Goal: Task Accomplishment & Management: Complete application form

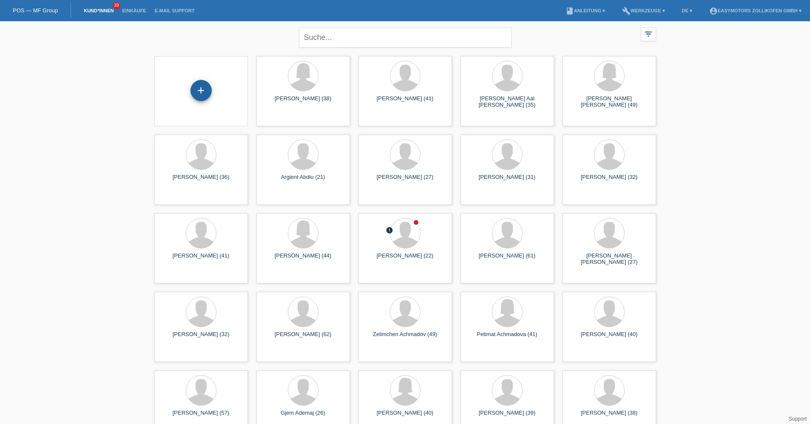
click at [199, 92] on div "+" at bounding box center [201, 90] width 21 height 21
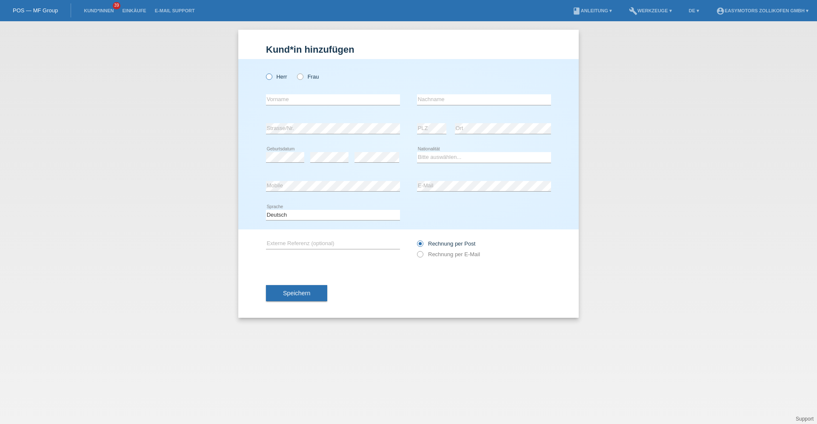
click at [273, 80] on label "Herr" at bounding box center [276, 77] width 21 height 6
click at [271, 79] on input "Herr" at bounding box center [269, 77] width 6 height 6
radio input "true"
click at [279, 101] on input "text" at bounding box center [333, 99] width 134 height 11
type input "Awet"
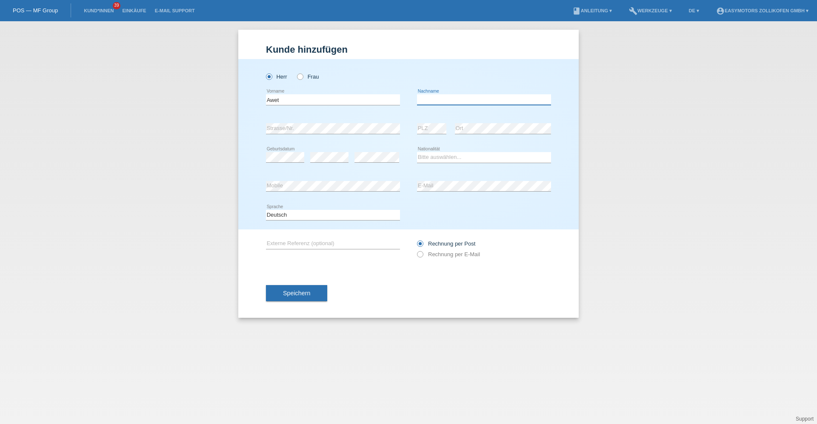
click at [492, 101] on input "text" at bounding box center [484, 99] width 134 height 11
type input "Tesfagergis"
click at [462, 153] on select "Bitte auswählen... Schweiz Deutschland Liechtenstein Österreich ------------ Af…" at bounding box center [484, 157] width 134 height 10
select select "ER"
click at [417, 152] on select "Bitte auswählen... Schweiz Deutschland Liechtenstein Österreich ------------ Af…" at bounding box center [484, 157] width 134 height 10
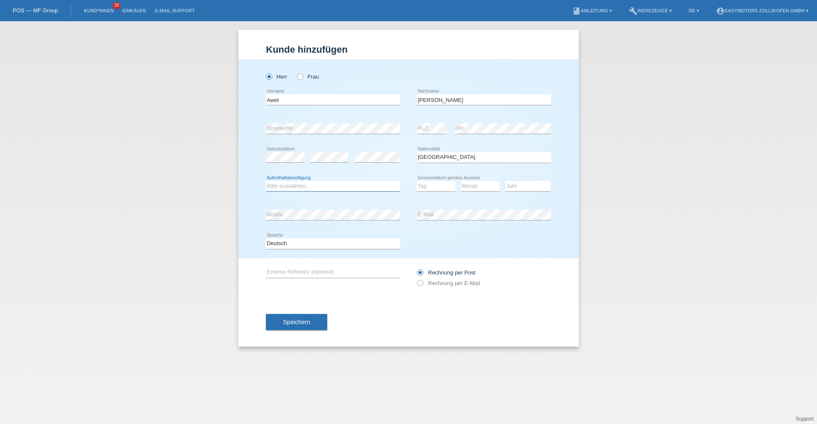
click at [339, 183] on select "Bitte auswählen... C B B - Flüchtlingsstatus Andere" at bounding box center [333, 186] width 134 height 10
select select "B"
click at [266, 181] on select "Bitte auswählen... C B B - Flüchtlingsstatus Andere" at bounding box center [333, 186] width 134 height 10
click at [431, 185] on select "Tag 01 02 03 04 05 06 07 08 09 10 11" at bounding box center [436, 186] width 38 height 10
select select "17"
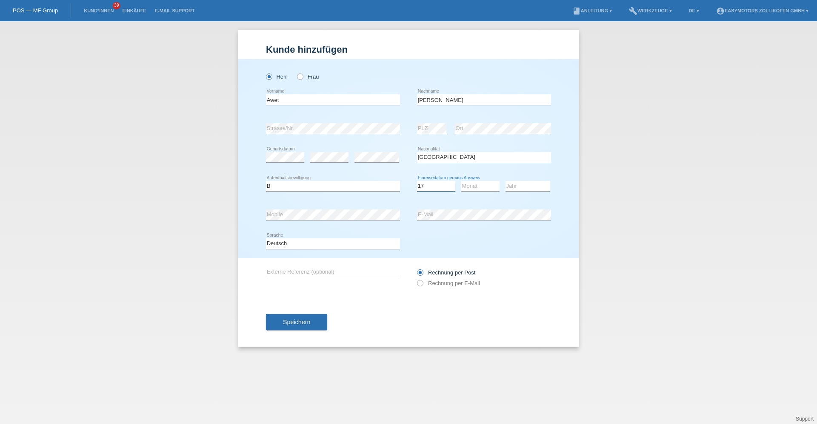
click at [417, 181] on select "Tag 01 02 03 04 05 06 07 08 09 10 11" at bounding box center [436, 186] width 38 height 10
click at [479, 190] on select "Monat 01 02 03 04 05 06 07 08 09 10 11" at bounding box center [480, 186] width 38 height 10
select select "06"
click at [461, 181] on select "Monat 01 02 03 04 05 06 07 08 09 10 11" at bounding box center [480, 186] width 38 height 10
click at [533, 188] on select "Jahr 2025 2024 2023 2022 2021 2020 2019 2018 2017 2016 2015 2014 2013 2012 2011…" at bounding box center [527, 186] width 45 height 10
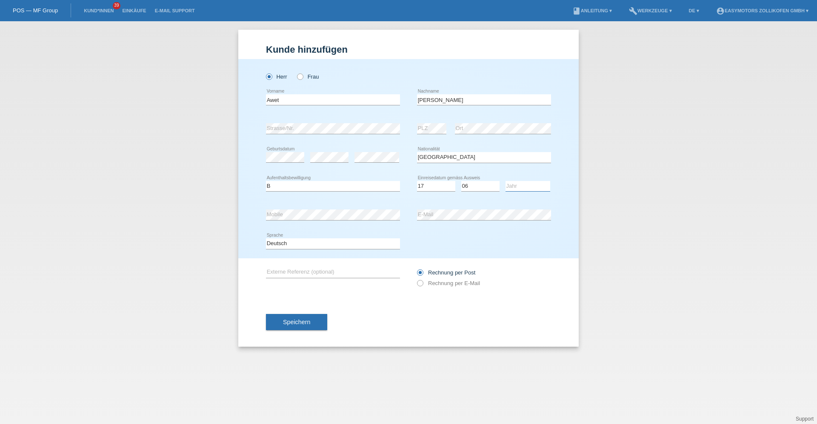
select select "2015"
click at [505, 181] on select "Jahr 2025 2024 2023 2022 2021 2020 2019 2018 2017 2016 2015 2014 2013 2012 2011…" at bounding box center [527, 186] width 45 height 10
click at [308, 134] on div "error Strasse/Nr." at bounding box center [333, 128] width 134 height 11
click at [293, 319] on span "Speichern" at bounding box center [296, 322] width 27 height 7
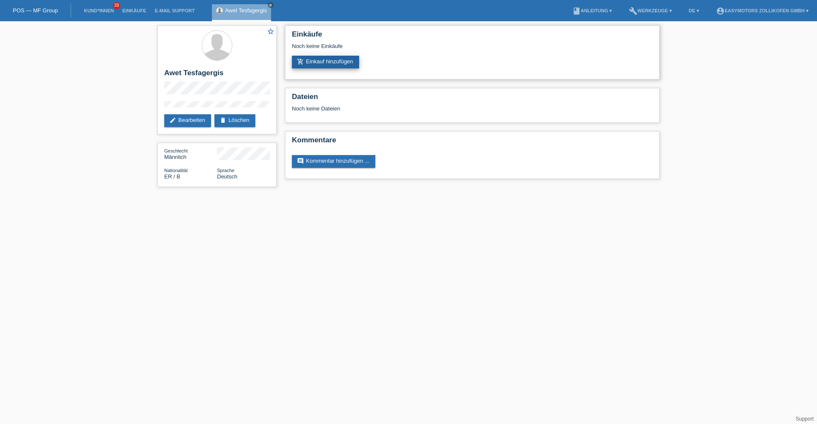
click at [350, 66] on link "add_shopping_cart Einkauf hinzufügen" at bounding box center [325, 62] width 67 height 13
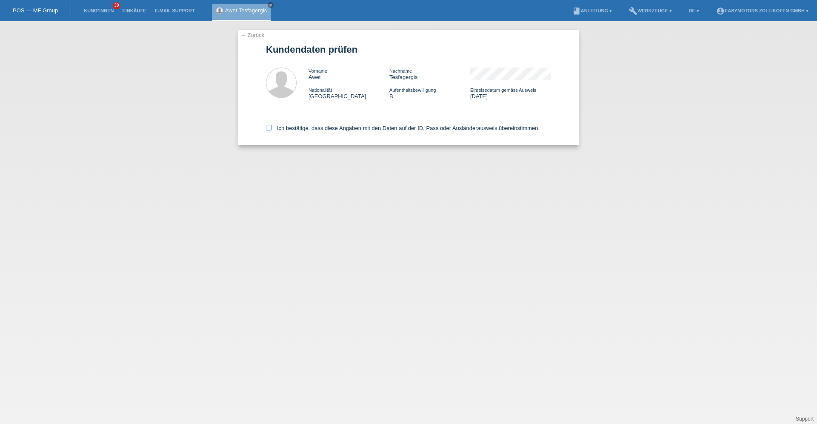
click at [323, 131] on label "Ich bestätige, dass diese Angaben mit den Daten auf der ID, Pass oder Ausländer…" at bounding box center [402, 128] width 273 height 6
click at [271, 131] on input "Ich bestätige, dass diese Angaben mit den Daten auf der ID, Pass oder Ausländer…" at bounding box center [269, 128] width 6 height 6
checkbox input "true"
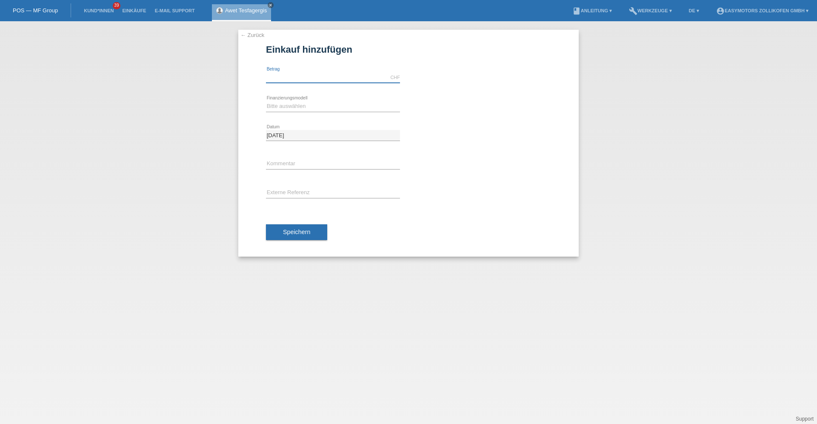
click at [324, 81] on input "text" at bounding box center [333, 77] width 134 height 11
type input "4790.00"
click at [313, 105] on select "Bitte auswählen Fixe Raten Kauf auf Rechnung mit Teilzahlungsoption" at bounding box center [333, 106] width 134 height 10
select select "67"
click at [266, 101] on select "Bitte auswählen Fixe Raten Kauf auf Rechnung mit Teilzahlungsoption" at bounding box center [333, 106] width 134 height 10
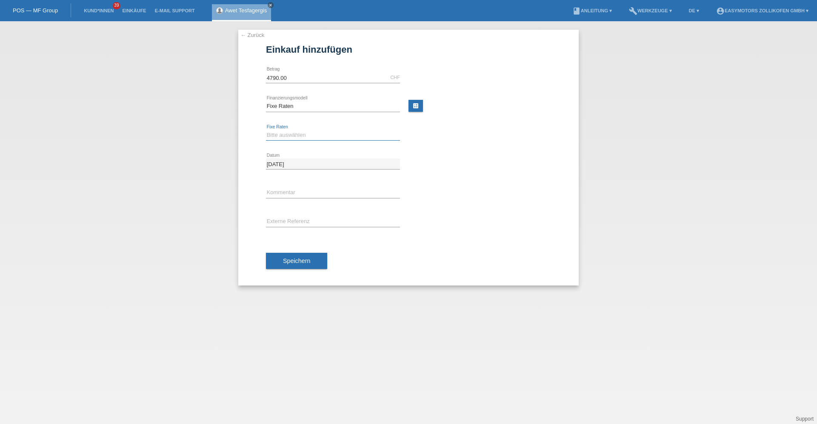
click at [303, 133] on select "Bitte auswählen 12 Raten 24 Raten 36 Raten 48 Raten" at bounding box center [333, 135] width 134 height 10
select select "136"
click at [266, 130] on select "Bitte auswählen 12 Raten 24 Raten 36 Raten 48 Raten" at bounding box center [333, 135] width 134 height 10
click at [295, 261] on span "Speichern" at bounding box center [296, 261] width 27 height 7
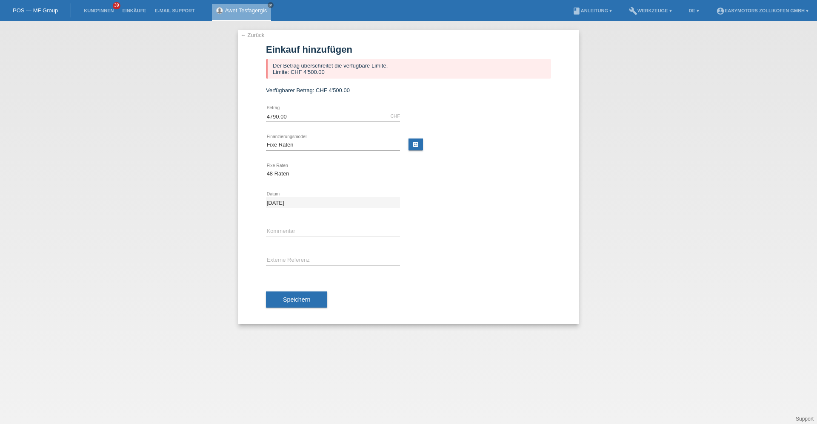
click at [260, 35] on link "← Zurück" at bounding box center [252, 35] width 24 height 6
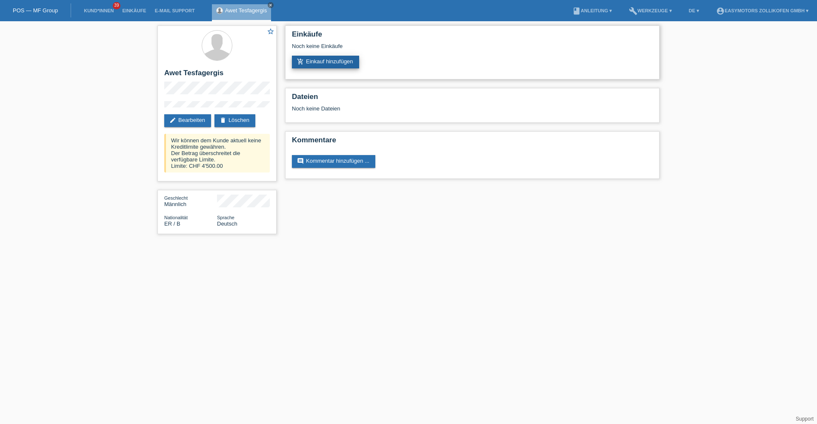
click at [313, 65] on link "add_shopping_cart Einkauf hinzufügen" at bounding box center [325, 62] width 67 height 13
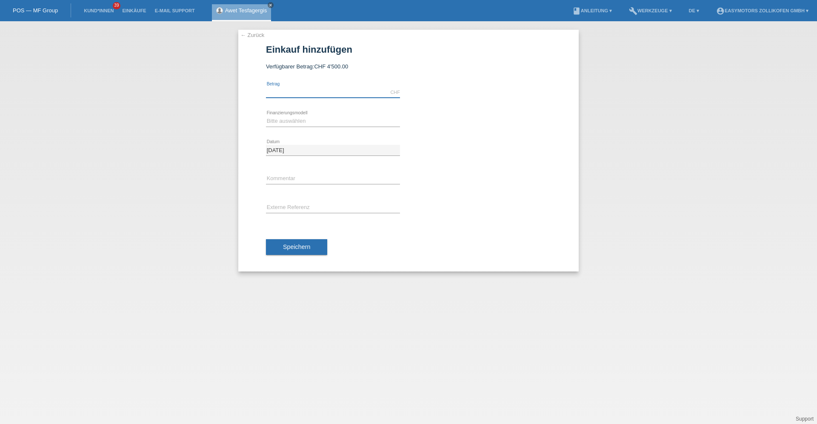
click at [287, 96] on input "text" at bounding box center [333, 92] width 134 height 11
type input "4500.00"
click at [298, 118] on select "Bitte auswählen Fixe Raten Kauf auf Rechnung mit Teilzahlungsoption" at bounding box center [333, 121] width 134 height 10
select select "67"
click at [266, 116] on select "Bitte auswählen Fixe Raten Kauf auf Rechnung mit Teilzahlungsoption" at bounding box center [333, 121] width 134 height 10
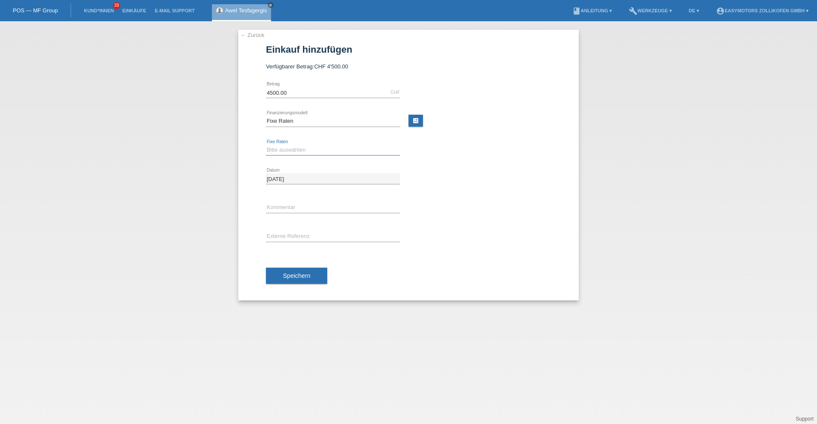
click at [277, 147] on select "Bitte auswählen 12 Raten 24 Raten 36 Raten 48 Raten" at bounding box center [333, 150] width 134 height 10
select select "136"
click at [266, 145] on select "Bitte auswählen 12 Raten 24 Raten 36 Raten 48 Raten" at bounding box center [333, 150] width 134 height 10
click at [300, 275] on span "Speichern" at bounding box center [296, 276] width 27 height 7
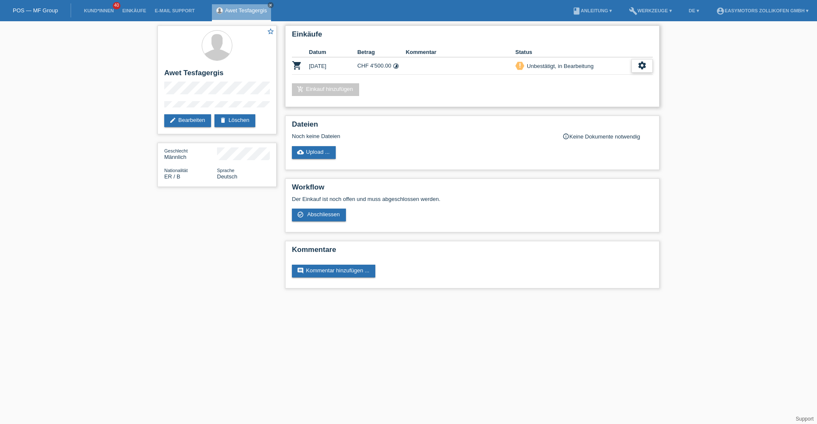
click at [648, 65] on div "settings" at bounding box center [641, 66] width 21 height 14
click at [613, 79] on div "fullscreen Anzeigen" at bounding box center [598, 79] width 108 height 13
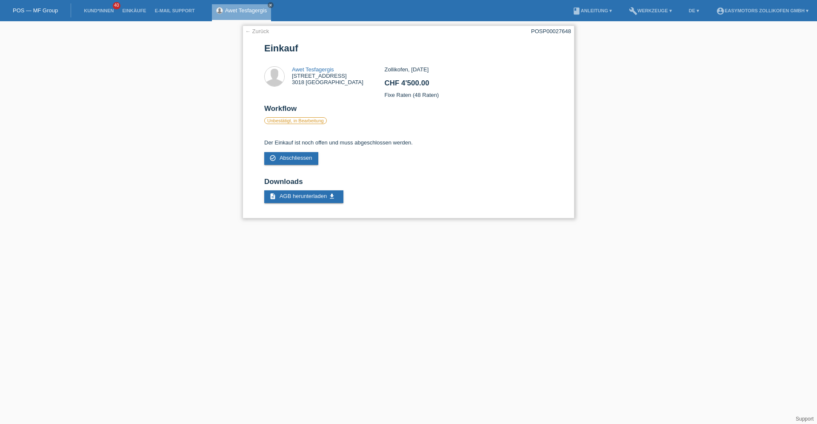
drag, startPoint x: 416, startPoint y: 94, endPoint x: 427, endPoint y: 98, distance: 10.8
click at [427, 98] on div "Zollikofen, [DATE] CHF 4'500.00 Fixe Raten (48 Raten)" at bounding box center [468, 85] width 168 height 38
click at [256, 31] on link "← Zurück" at bounding box center [257, 31] width 24 height 6
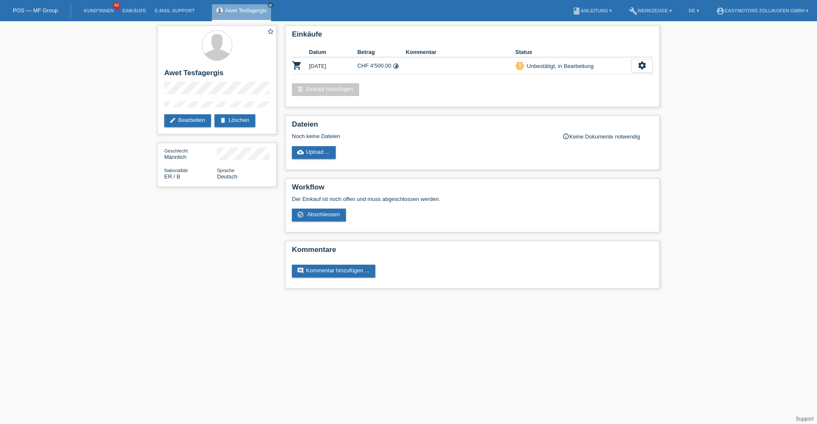
click at [782, 62] on div "star_border [PERSON_NAME] edit Bearbeiten delete Löschen Geschlecht Männlich Na…" at bounding box center [408, 159] width 817 height 276
click at [270, 5] on icon "close" at bounding box center [270, 5] width 4 height 4
click at [43, 9] on link "POS — MF Group" at bounding box center [35, 10] width 45 height 6
